Goal: Communication & Community: Answer question/provide support

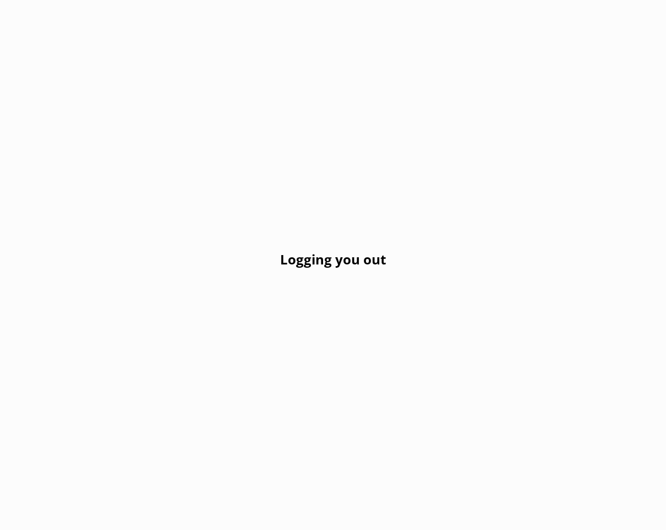
click at [352, 110] on div "Logging you out" at bounding box center [333, 265] width 666 height 530
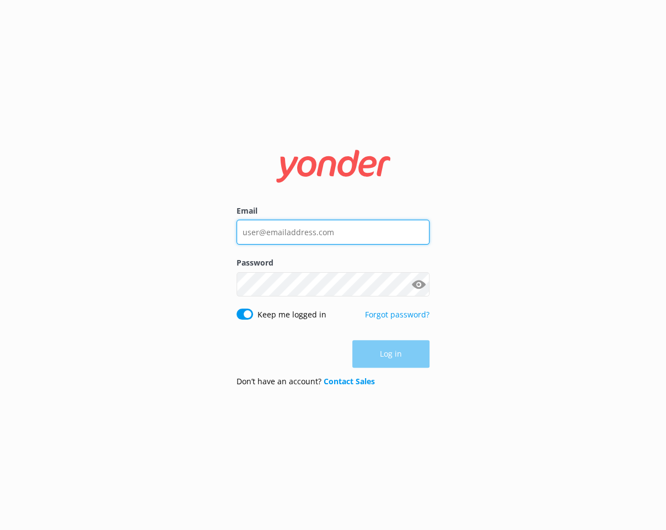
type input "paddle@kaikourakayaks.nz"
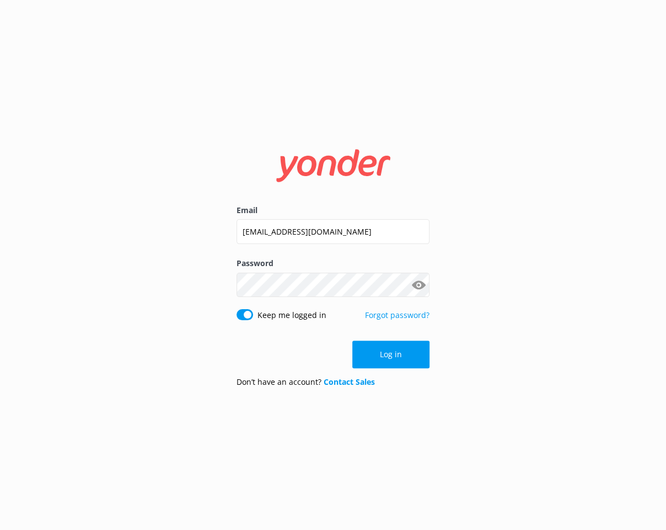
click at [386, 353] on div "Log in" at bounding box center [333, 354] width 193 height 28
click at [399, 354] on button "Log in" at bounding box center [391, 354] width 77 height 28
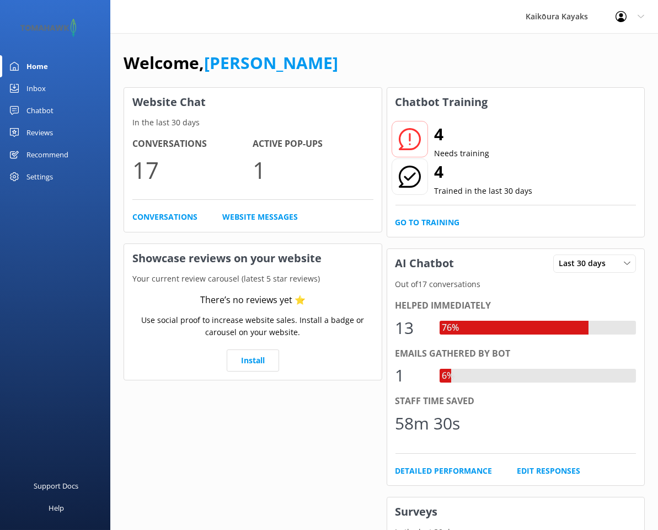
click at [39, 111] on div "Chatbot" at bounding box center [39, 110] width 27 height 22
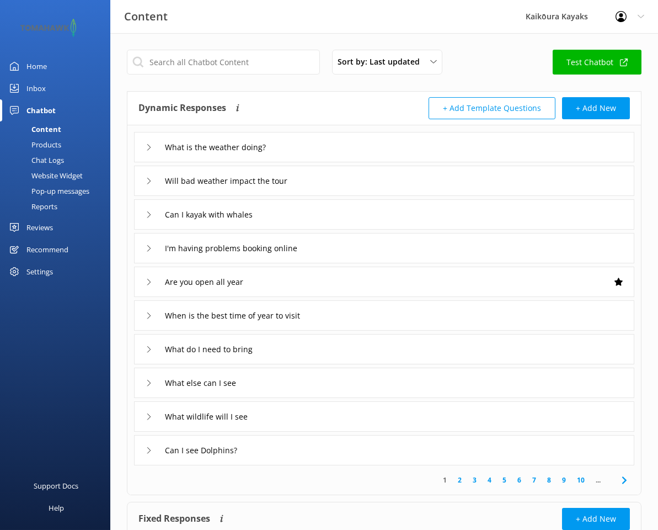
click at [50, 161] on div "Chat Logs" at bounding box center [35, 159] width 57 height 15
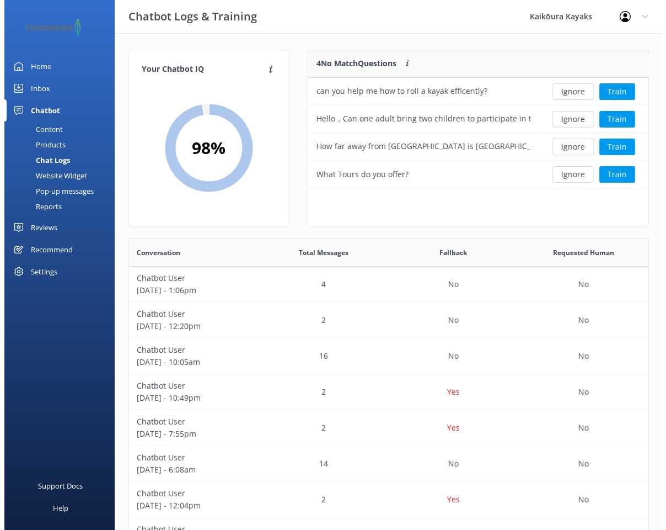
scroll to position [378, 512]
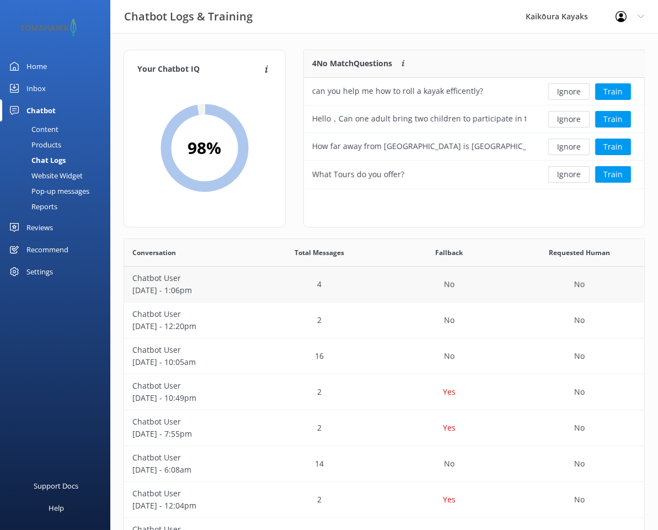
click at [197, 291] on p "[DATE] - 1:06pm" at bounding box center [189, 290] width 114 height 12
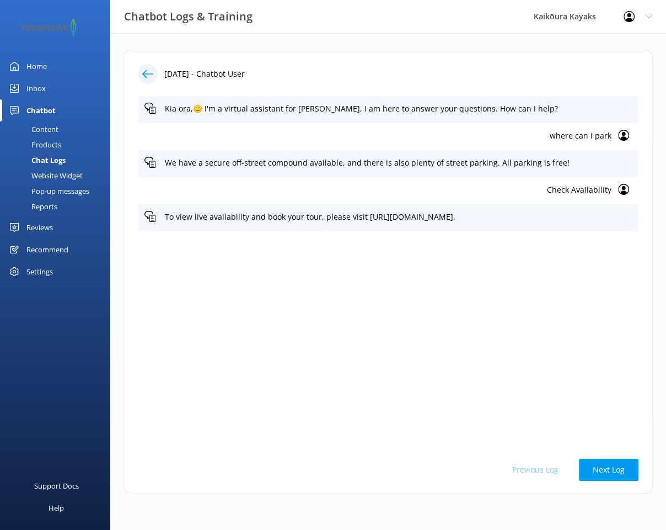
click at [144, 75] on use at bounding box center [147, 74] width 11 height 8
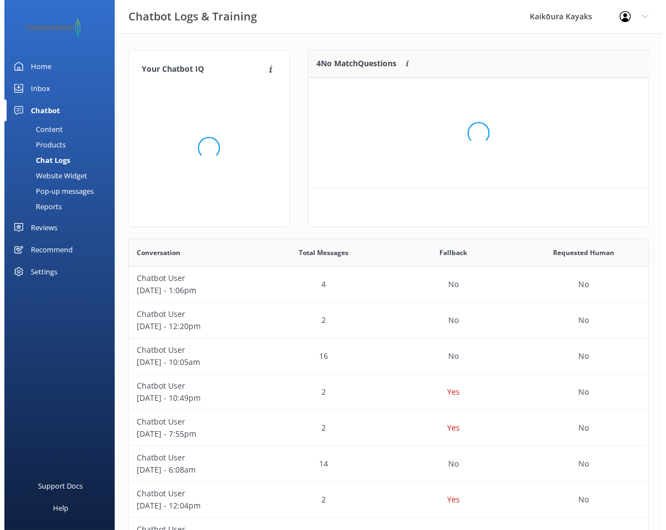
scroll to position [8, 9]
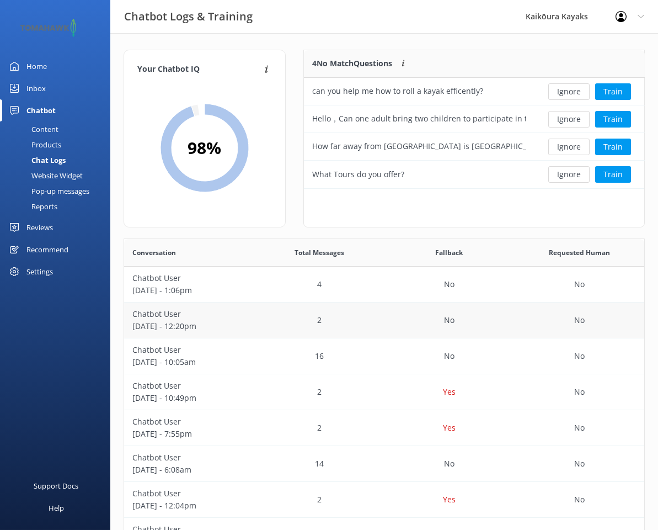
click at [202, 320] on p "[DATE] - 12:20pm" at bounding box center [189, 326] width 114 height 12
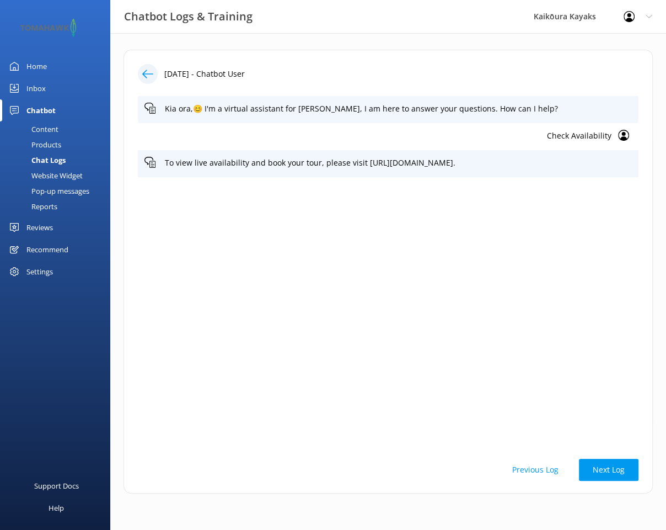
click at [149, 76] on icon at bounding box center [147, 73] width 11 height 11
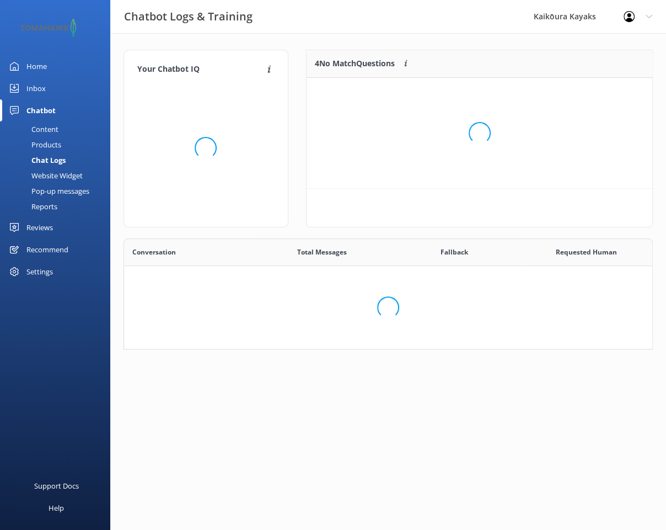
scroll to position [8, 9]
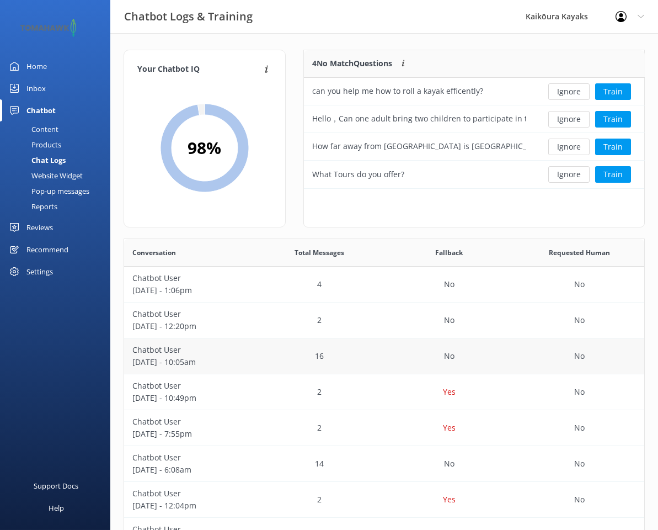
click at [177, 364] on p "[DATE] - 10:05am" at bounding box center [189, 362] width 114 height 12
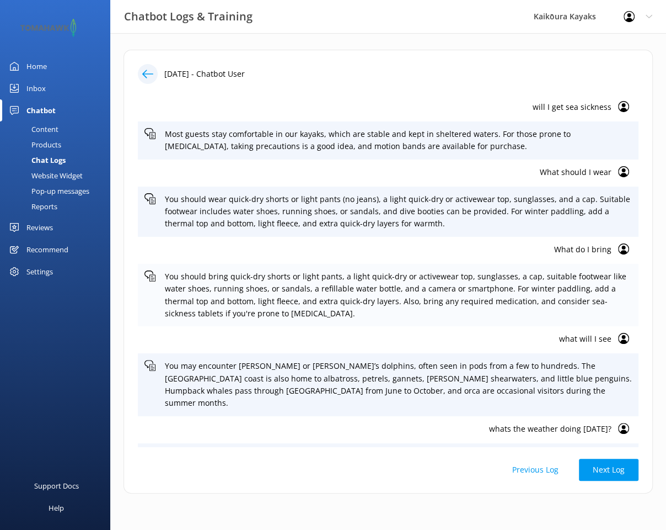
scroll to position [165, 0]
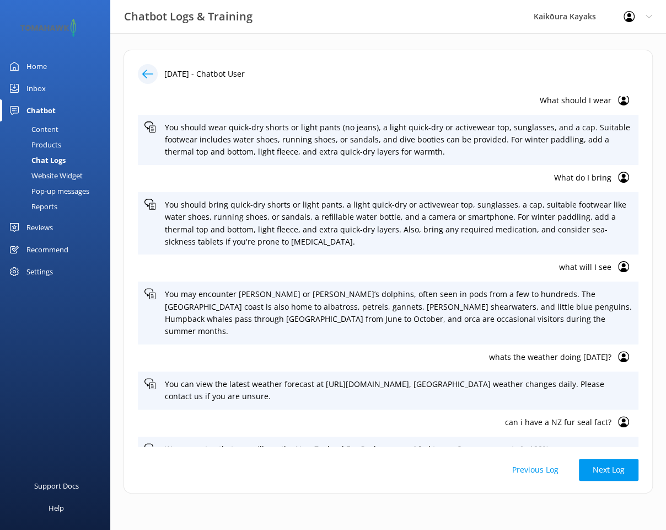
click at [147, 73] on use at bounding box center [147, 74] width 11 height 8
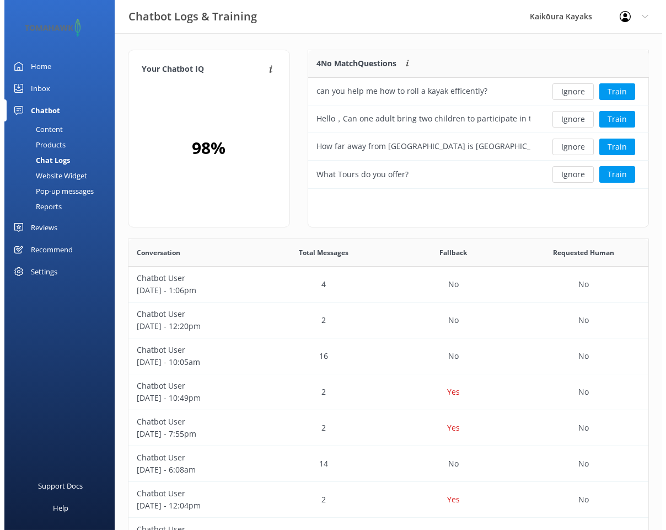
scroll to position [8, 9]
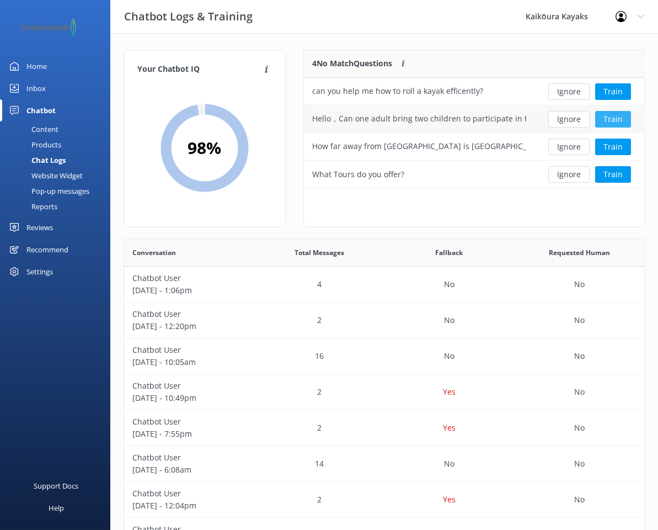
click at [614, 119] on button "Train" at bounding box center [613, 119] width 36 height 17
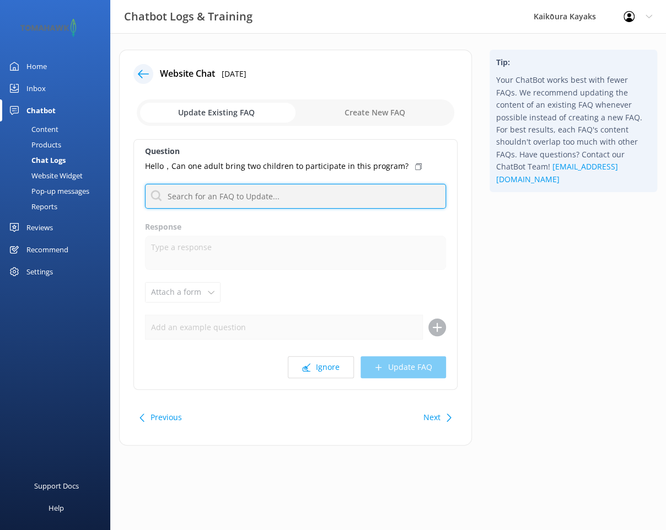
click at [283, 194] on input "text" at bounding box center [295, 196] width 301 height 25
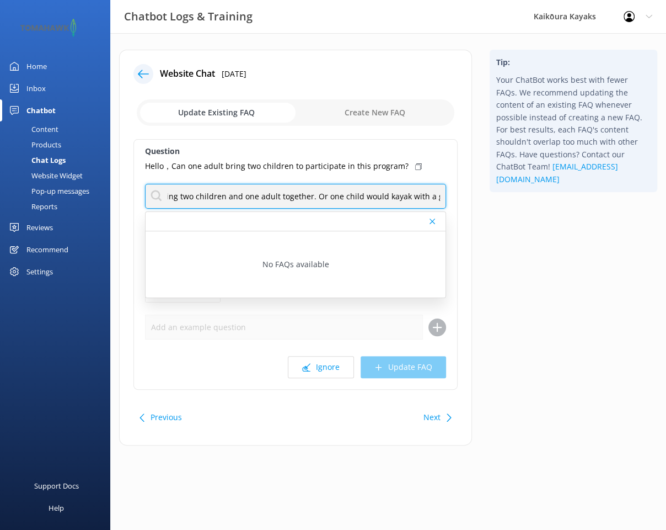
scroll to position [0, 274]
click at [165, 195] on input "Yes, smaller children often can sit in the middle hatch of the kayak, allowing …" at bounding box center [295, 196] width 301 height 25
click at [258, 197] on input "Yes, smaller children often can sit in the middle hatch of the kayak, allowing …" at bounding box center [295, 196] width 301 height 25
type input "Yes, smaller children often can sit in the middle hatch of the kayak, allowing …"
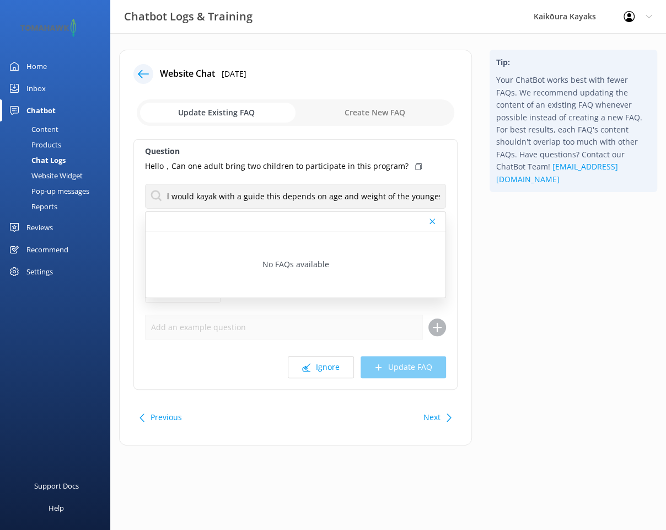
scroll to position [0, 0]
click at [544, 318] on div "Tip: Your ChatBot works best with fewer FAQs. We recommend updating the content…" at bounding box center [573, 253] width 185 height 407
click at [389, 362] on div "Ignore Update FAQ" at bounding box center [295, 367] width 301 height 22
click at [434, 221] on icon at bounding box center [433, 221] width 6 height 7
click at [389, 368] on div "Ignore Update FAQ" at bounding box center [295, 367] width 301 height 22
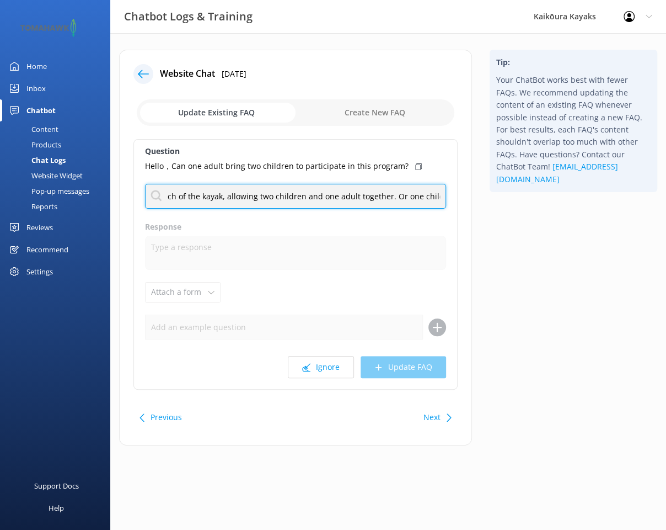
scroll to position [0, 467]
drag, startPoint x: 167, startPoint y: 193, endPoint x: 476, endPoint y: 215, distance: 309.7
click at [482, 217] on div "Website Chat [DATE] Update Existing FAQ Create New FAQ Question Hello，Can one a…" at bounding box center [388, 253] width 556 height 407
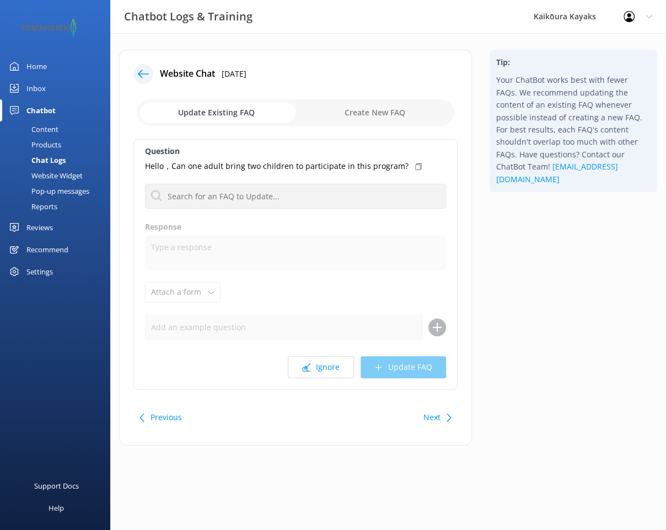
click at [142, 234] on div "Question Hello，Can one adult bring two children to participate in this program?…" at bounding box center [295, 264] width 324 height 250
click at [386, 376] on div "Ignore Update FAQ" at bounding box center [295, 367] width 301 height 22
click at [394, 367] on div "Ignore Update FAQ" at bounding box center [295, 367] width 301 height 22
click at [437, 330] on use at bounding box center [437, 326] width 9 height 9
click at [341, 164] on p "Hello，Can one adult bring two children to participate in this program?" at bounding box center [277, 166] width 264 height 12
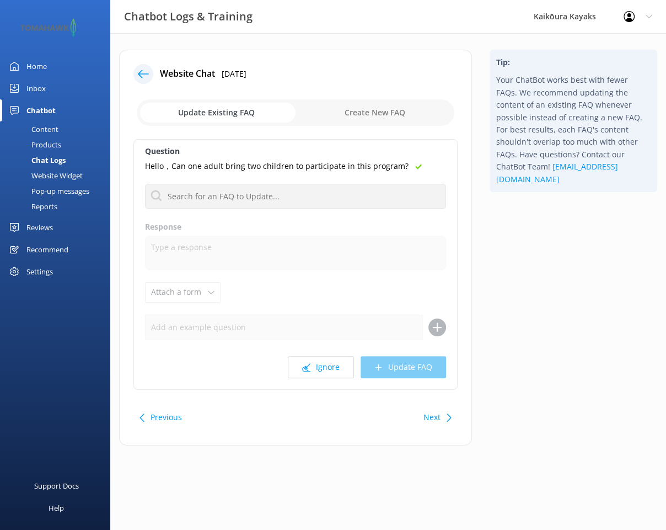
click at [151, 414] on button "Previous" at bounding box center [166, 417] width 31 height 22
click at [438, 419] on button "Next" at bounding box center [432, 417] width 17 height 22
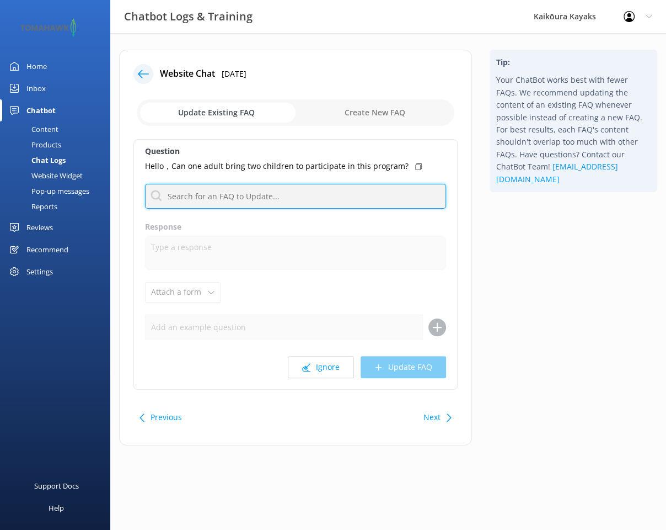
click at [308, 199] on input "text" at bounding box center [295, 196] width 301 height 25
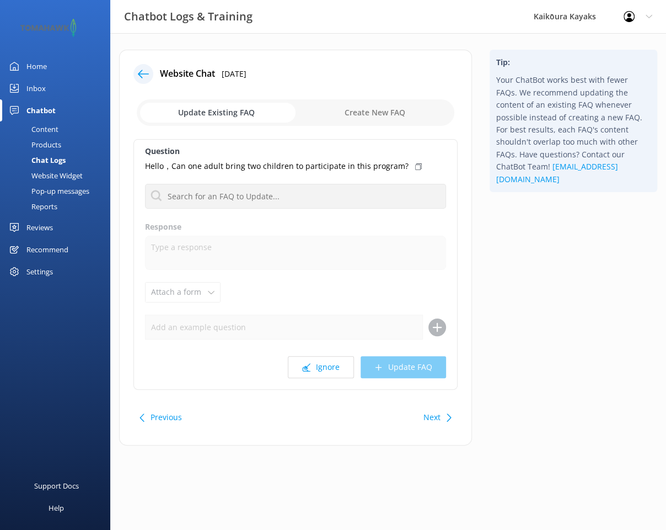
click at [367, 113] on input "checkbox" at bounding box center [296, 112] width 318 height 26
checkbox input "true"
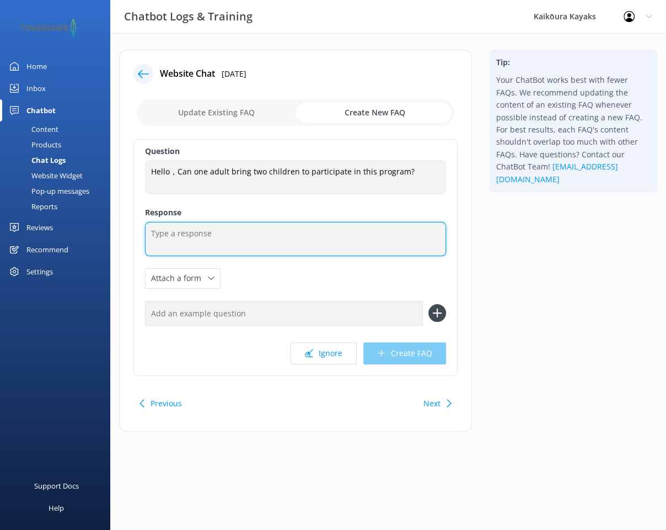
click at [232, 239] on textarea at bounding box center [295, 239] width 301 height 34
paste textarea "Hello，Can one adult bring two children to participate in this program?"
type textarea "Hello，Can one adult bring two children to participate in this program?"
drag, startPoint x: 416, startPoint y: 233, endPoint x: 146, endPoint y: 214, distance: 271.5
click at [146, 214] on div "Question Hello，Can one adult bring two children to participate in this program?…" at bounding box center [295, 257] width 324 height 237
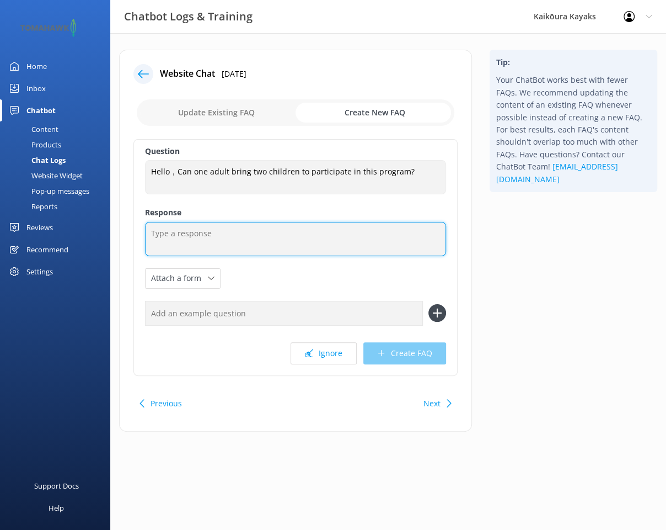
paste textarea "Hello，Can one adult bring two children to participate in this program?"
drag, startPoint x: 321, startPoint y: 229, endPoint x: 125, endPoint y: 223, distance: 195.9
click at [125, 223] on div "Website Chat [DATE] Update Existing FAQ Create New FAQ Question Hello，Can one a…" at bounding box center [295, 241] width 353 height 382
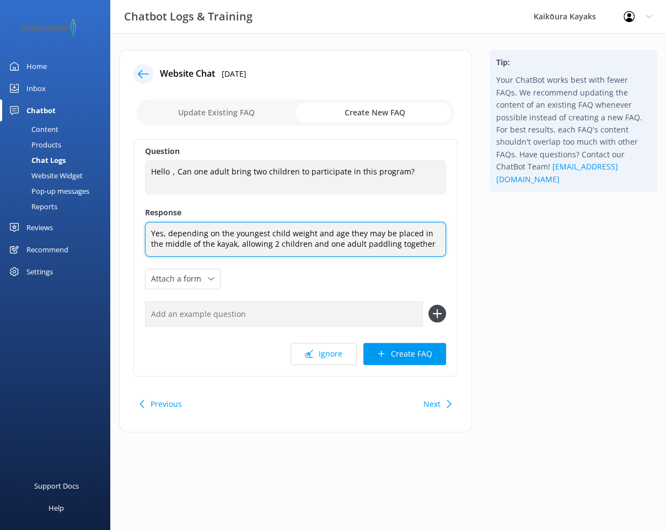
click at [285, 232] on textarea "Yes, depending on the youngest child weight and age they may be placed in the m…" at bounding box center [295, 239] width 301 height 35
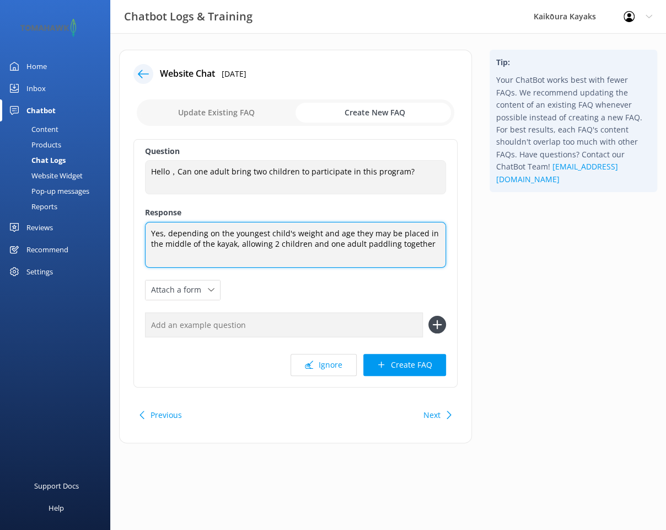
click at [426, 243] on textarea "Yes, depending on the youngest child's weight and age they may be placed in the…" at bounding box center [295, 245] width 301 height 46
type textarea "Yes, depending on the youngest child's weight and age they may be placed in the…"
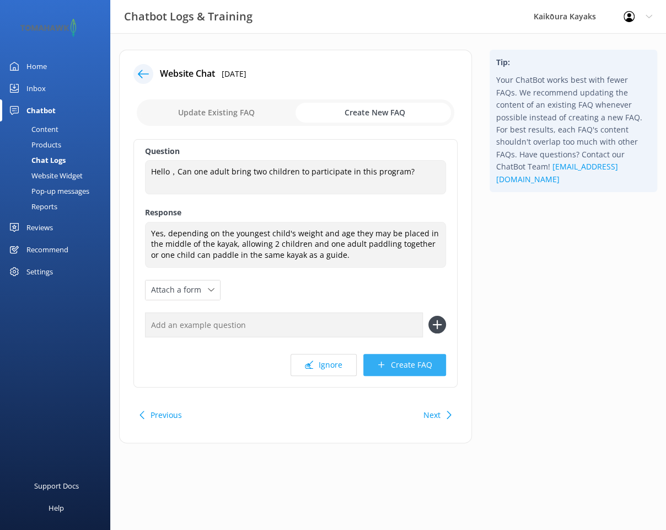
click at [410, 360] on button "Create FAQ" at bounding box center [405, 365] width 83 height 22
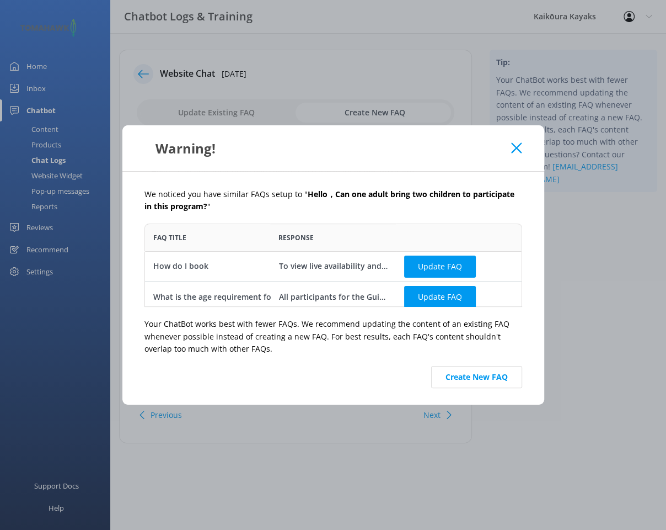
scroll to position [74, 369]
click at [481, 378] on button "Create New FAQ" at bounding box center [476, 377] width 91 height 22
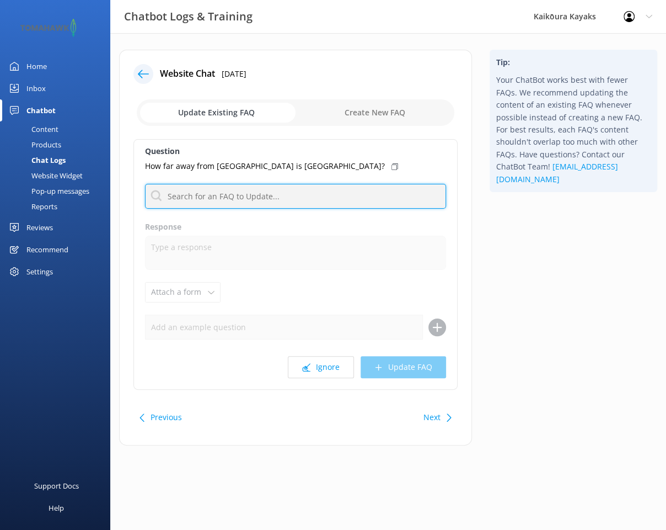
click at [205, 191] on input "text" at bounding box center [295, 196] width 301 height 25
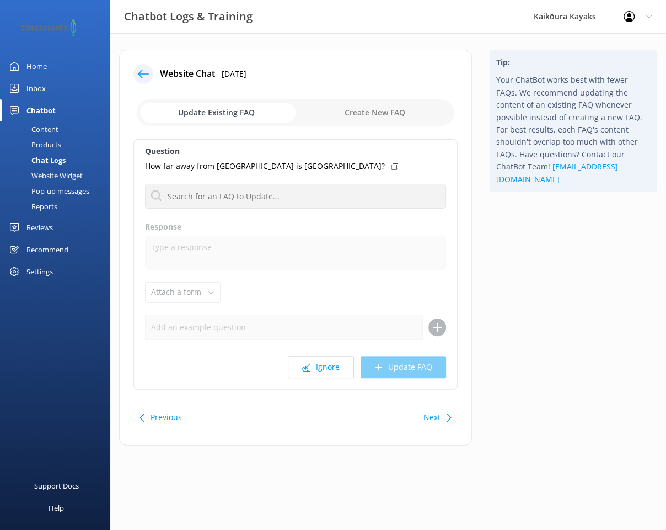
click at [409, 167] on div "How far away from [GEOGRAPHIC_DATA] is [GEOGRAPHIC_DATA]?" at bounding box center [295, 166] width 301 height 12
click at [384, 100] on input "checkbox" at bounding box center [296, 112] width 318 height 26
checkbox input "true"
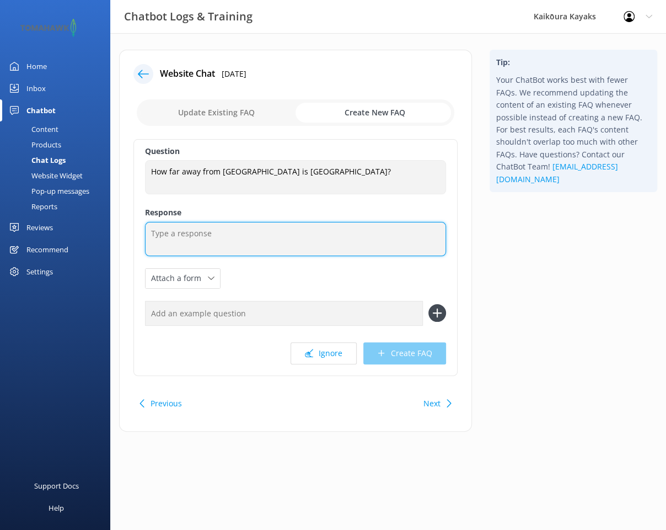
click at [209, 244] on textarea at bounding box center [295, 239] width 301 height 34
type textarea "T"
type textarea "Allow 2.5 hours drive"
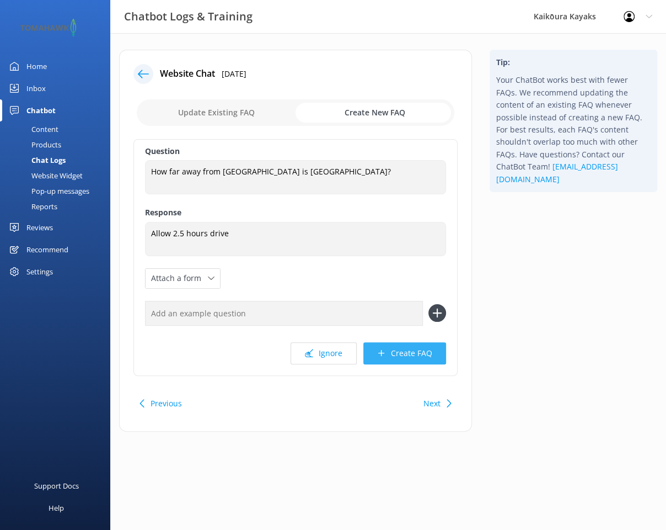
click at [409, 349] on button "Create FAQ" at bounding box center [405, 353] width 83 height 22
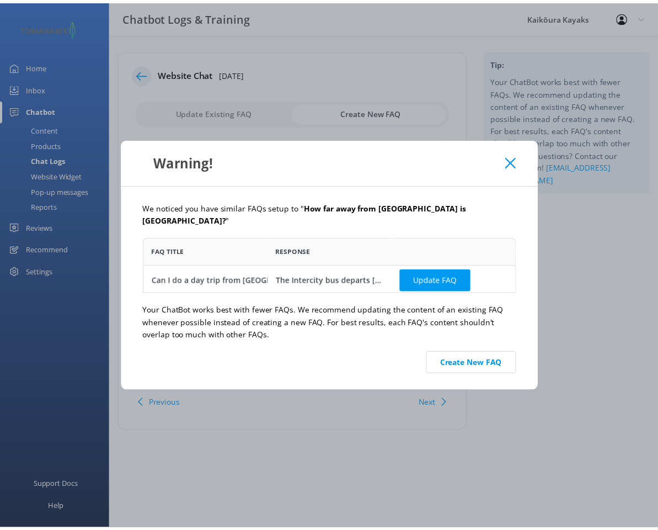
scroll to position [47, 369]
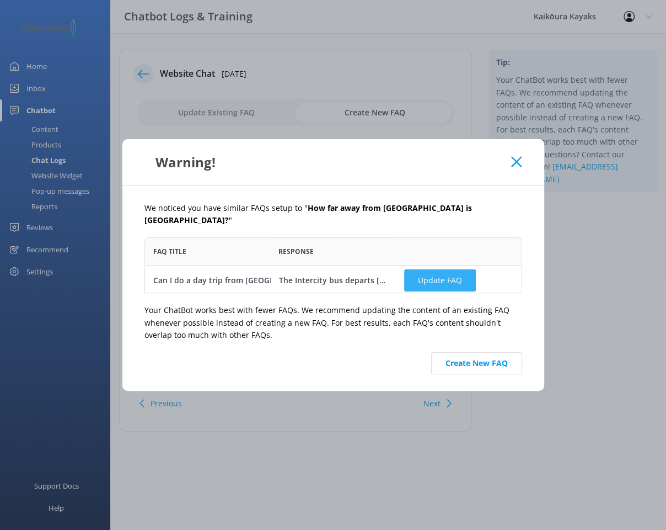
click at [434, 274] on button "Update FAQ" at bounding box center [440, 280] width 72 height 22
checkbox input "false"
type textarea "The Intercity bus departs [GEOGRAPHIC_DATA] at 7.30am arriving in [GEOGRAPHIC_D…"
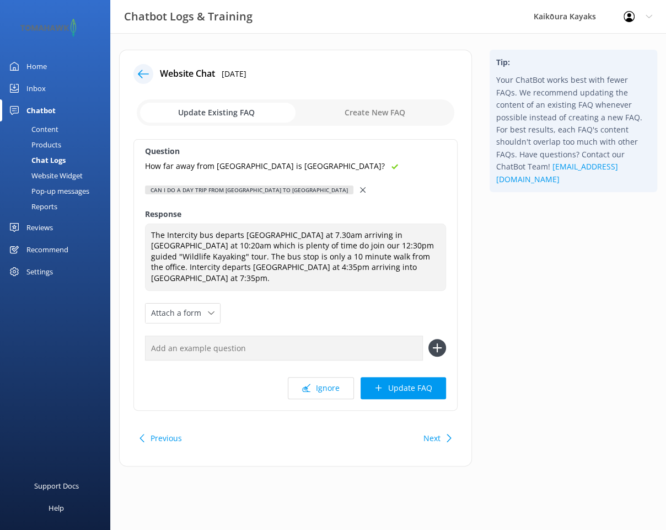
click at [244, 335] on input "text" at bounding box center [284, 347] width 278 height 25
type input "H"
click at [377, 110] on input "checkbox" at bounding box center [296, 112] width 318 height 26
checkbox input "true"
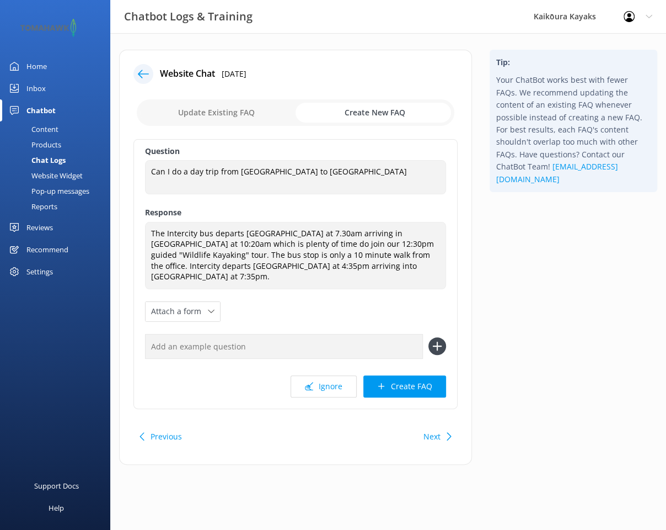
click at [136, 68] on div at bounding box center [143, 74] width 20 height 20
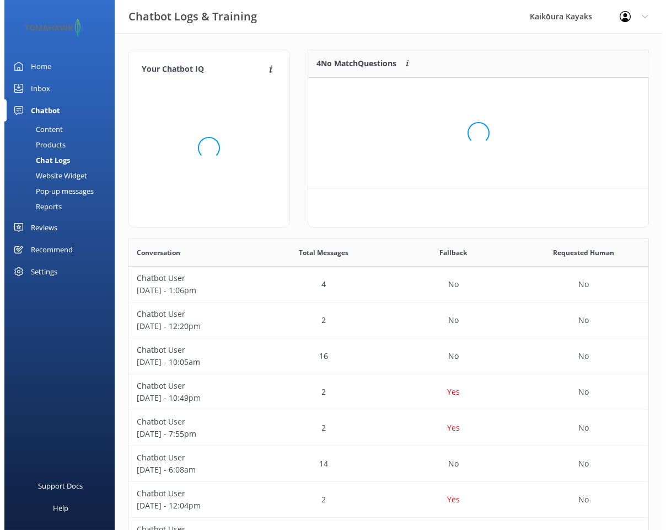
scroll to position [9, 9]
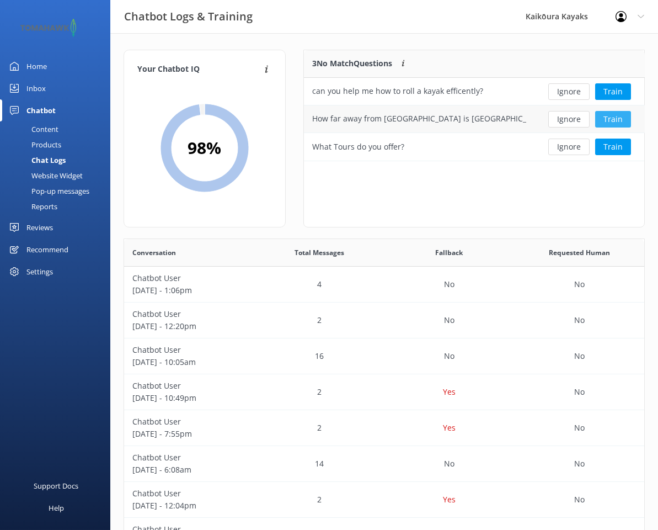
click at [610, 119] on button "Train" at bounding box center [613, 119] width 36 height 17
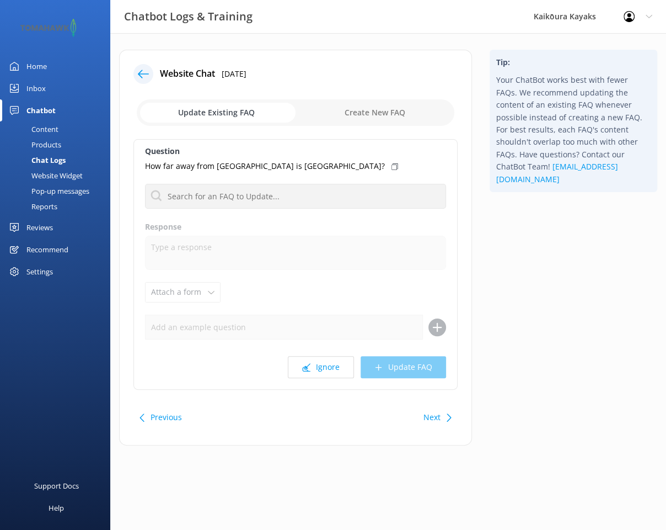
click at [364, 116] on input "checkbox" at bounding box center [296, 112] width 318 height 26
checkbox input "true"
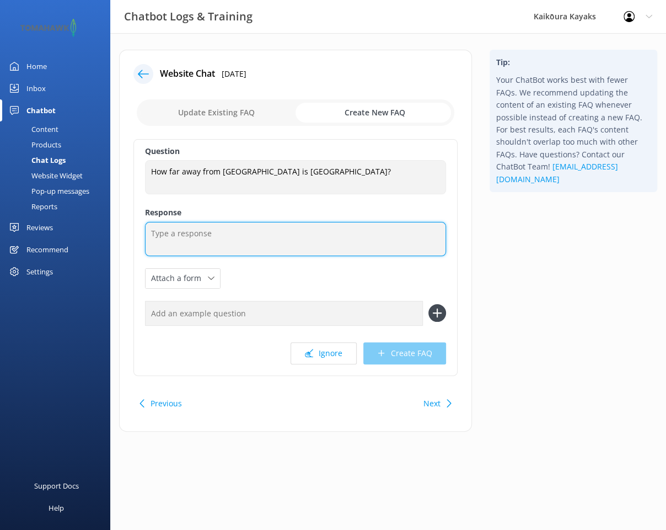
click at [258, 240] on textarea at bounding box center [295, 239] width 301 height 34
type textarea "a"
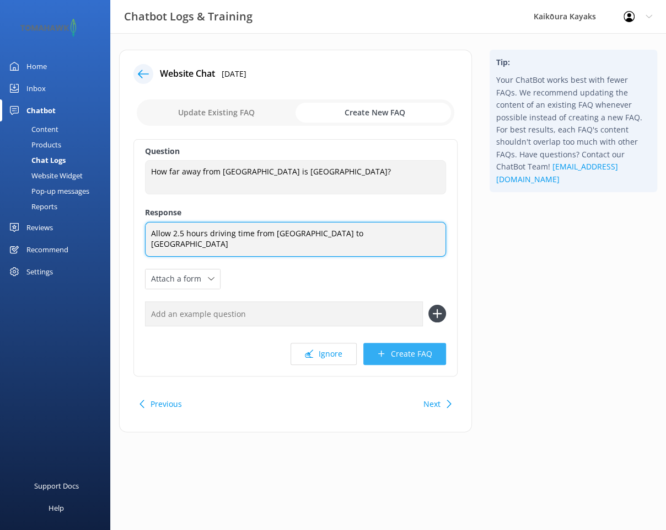
type textarea "Allow 2.5 hours driving time from [GEOGRAPHIC_DATA] to [GEOGRAPHIC_DATA]"
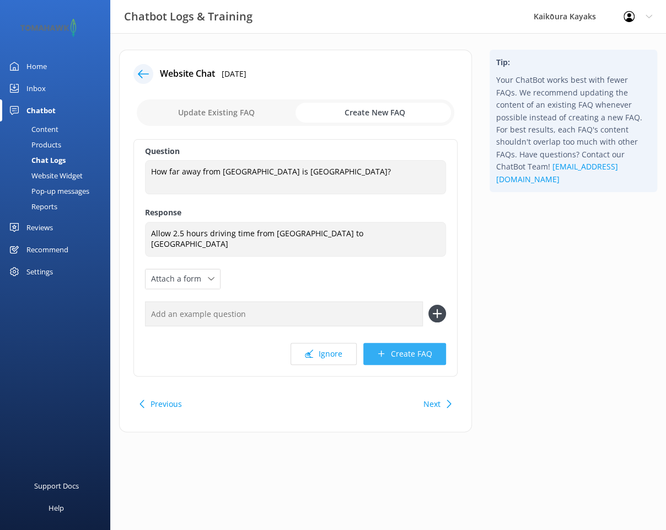
click at [407, 348] on button "Create FAQ" at bounding box center [405, 354] width 83 height 22
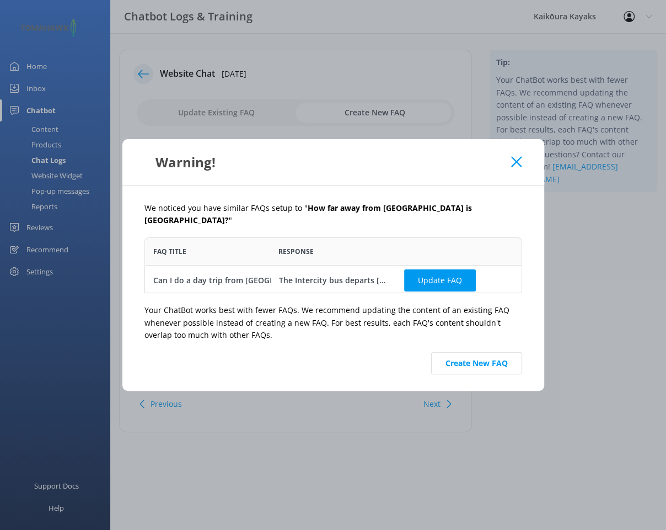
scroll to position [47, 369]
click at [517, 167] on use at bounding box center [516, 161] width 10 height 10
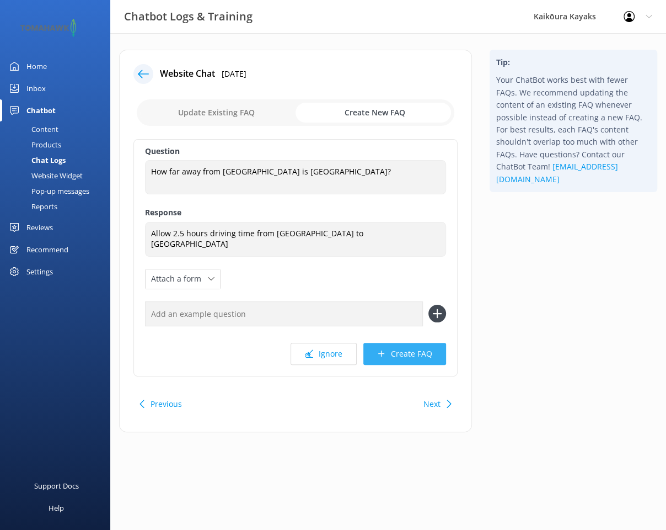
click at [400, 350] on button "Create FAQ" at bounding box center [405, 354] width 83 height 22
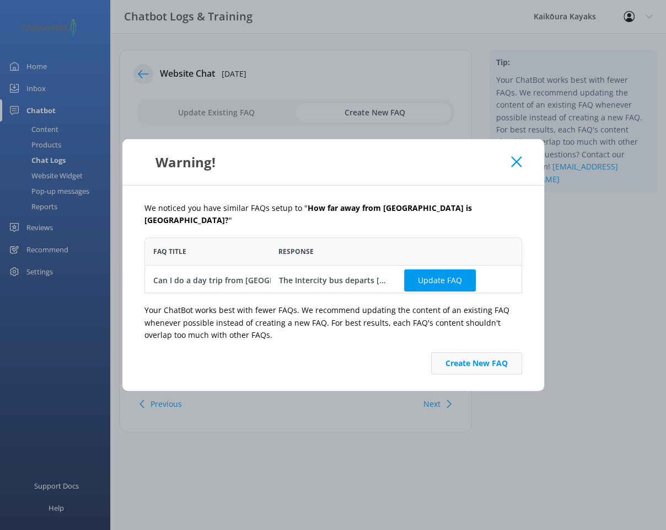
click at [451, 354] on button "Create New FAQ" at bounding box center [476, 363] width 91 height 22
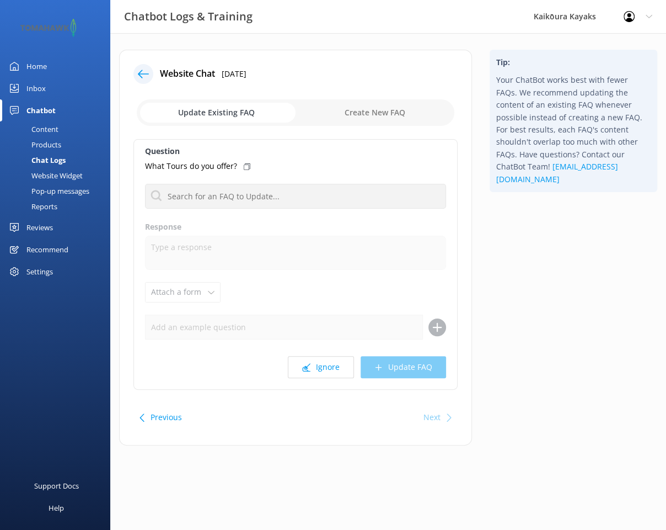
click at [138, 74] on icon at bounding box center [143, 73] width 11 height 11
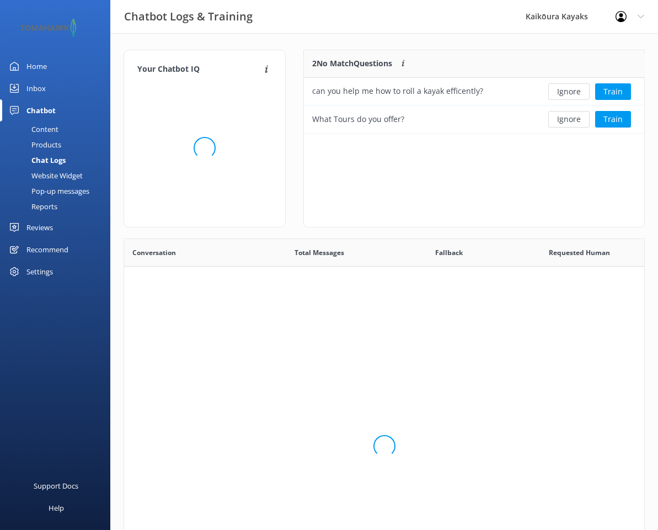
scroll to position [74, 333]
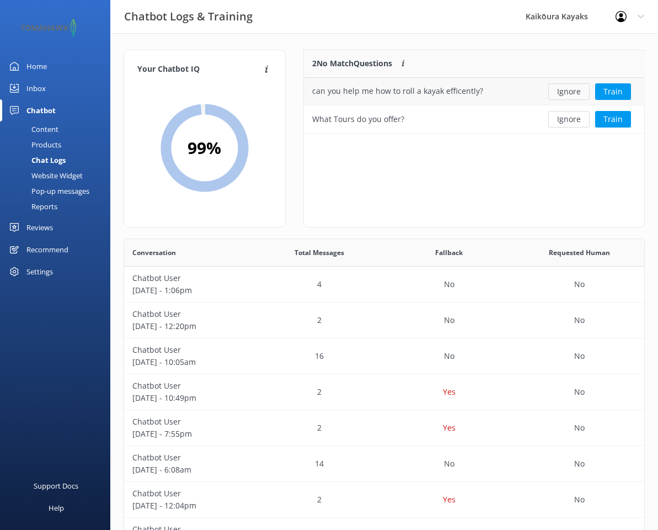
click at [565, 94] on button "Ignore" at bounding box center [568, 91] width 41 height 17
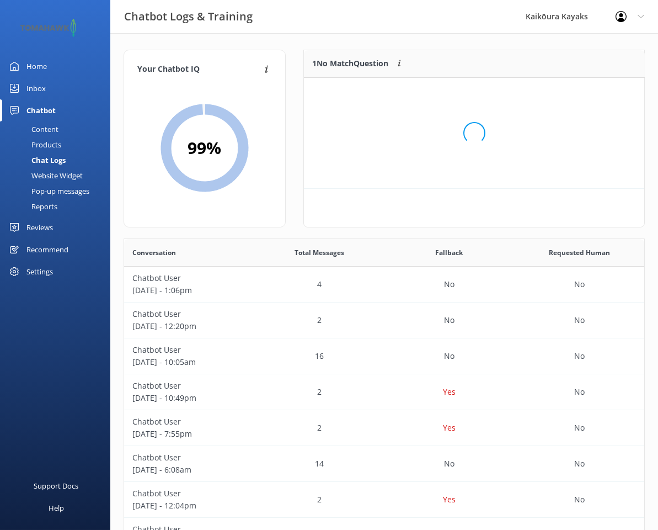
scroll to position [9, 9]
click at [607, 91] on button "Train" at bounding box center [613, 91] width 36 height 17
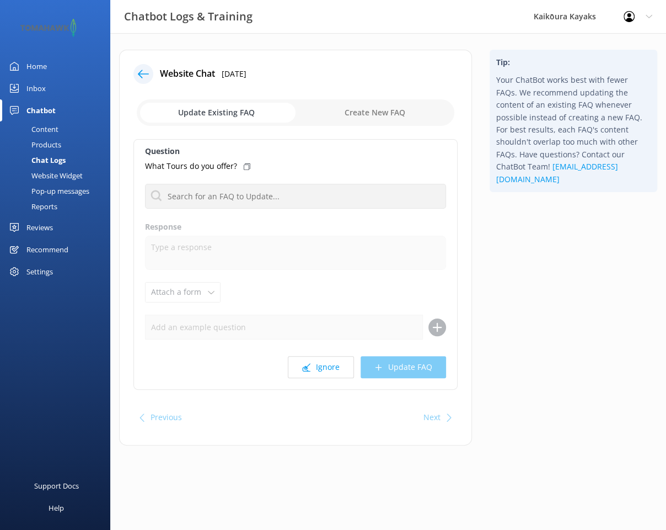
click at [355, 112] on input "checkbox" at bounding box center [296, 112] width 318 height 26
checkbox input "true"
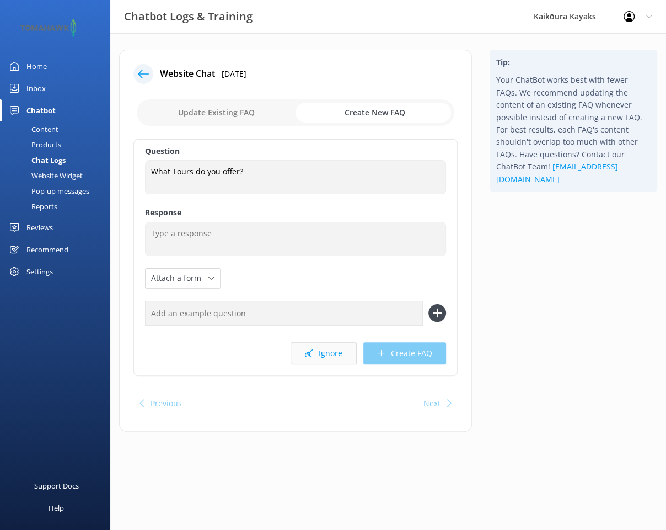
click at [325, 355] on button "Ignore" at bounding box center [324, 353] width 66 height 22
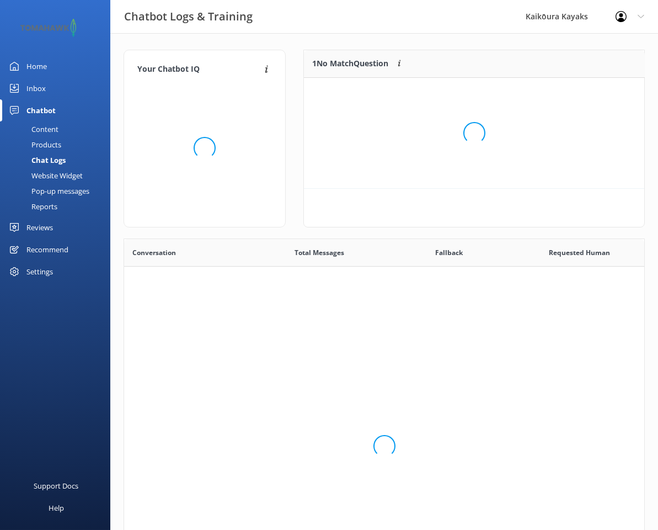
scroll to position [378, 512]
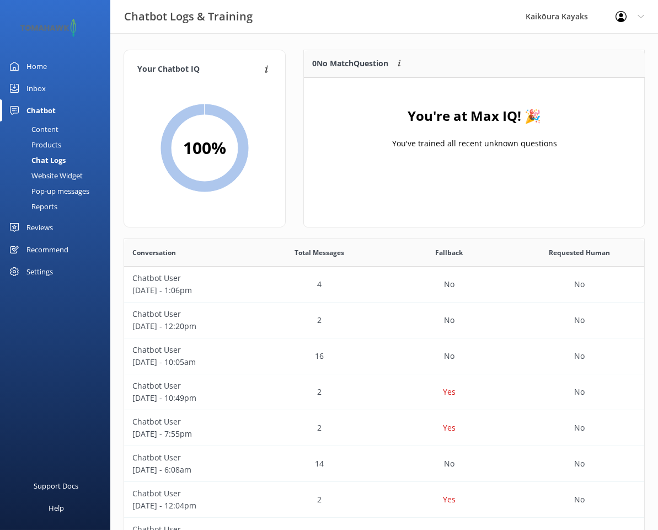
click at [46, 129] on div "Content" at bounding box center [33, 128] width 52 height 15
